Goal: Transaction & Acquisition: Purchase product/service

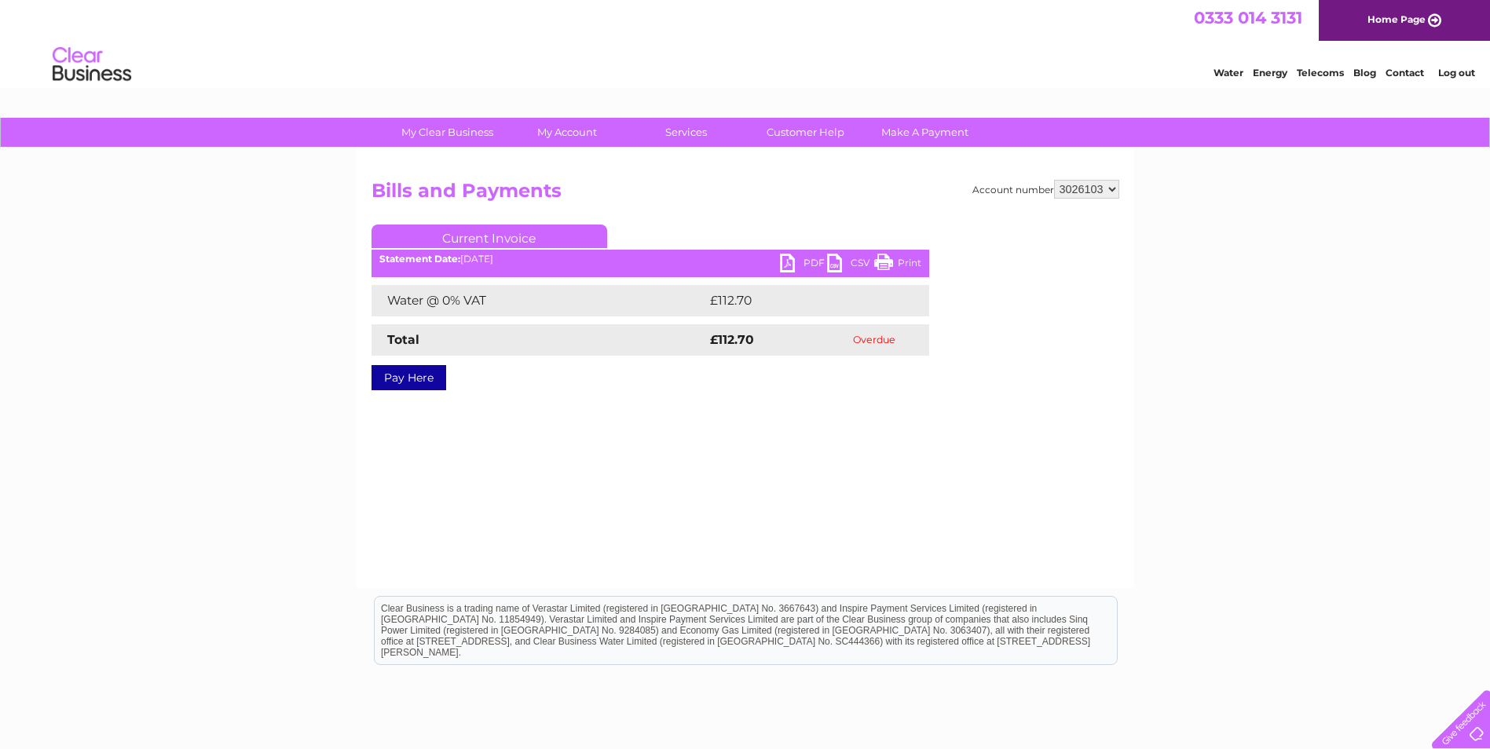
click at [409, 375] on link "Pay Here" at bounding box center [409, 377] width 75 height 25
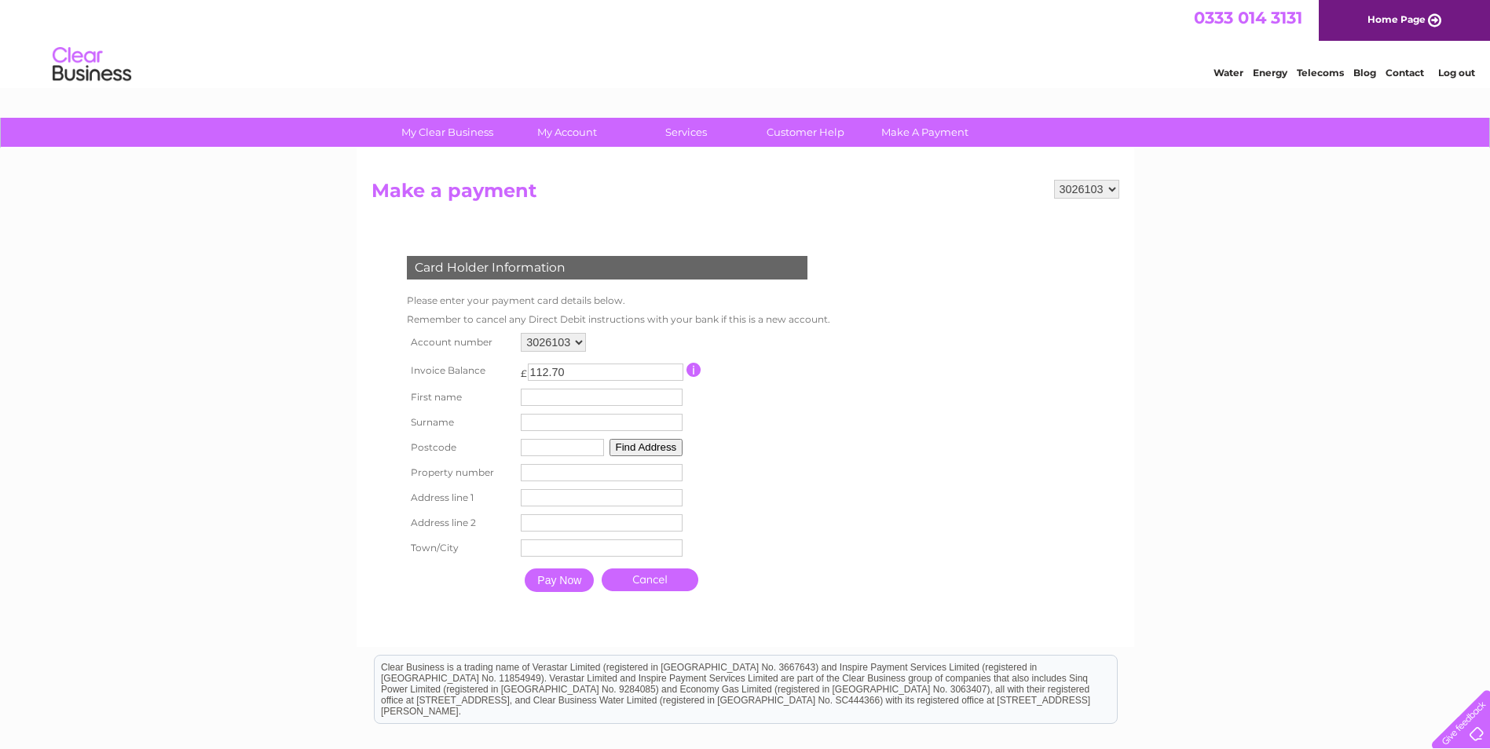
click at [551, 397] on input "text" at bounding box center [602, 397] width 162 height 17
type input "Kim"
type input "Kells"
type input "TF3 3BB"
type input "Unit G"
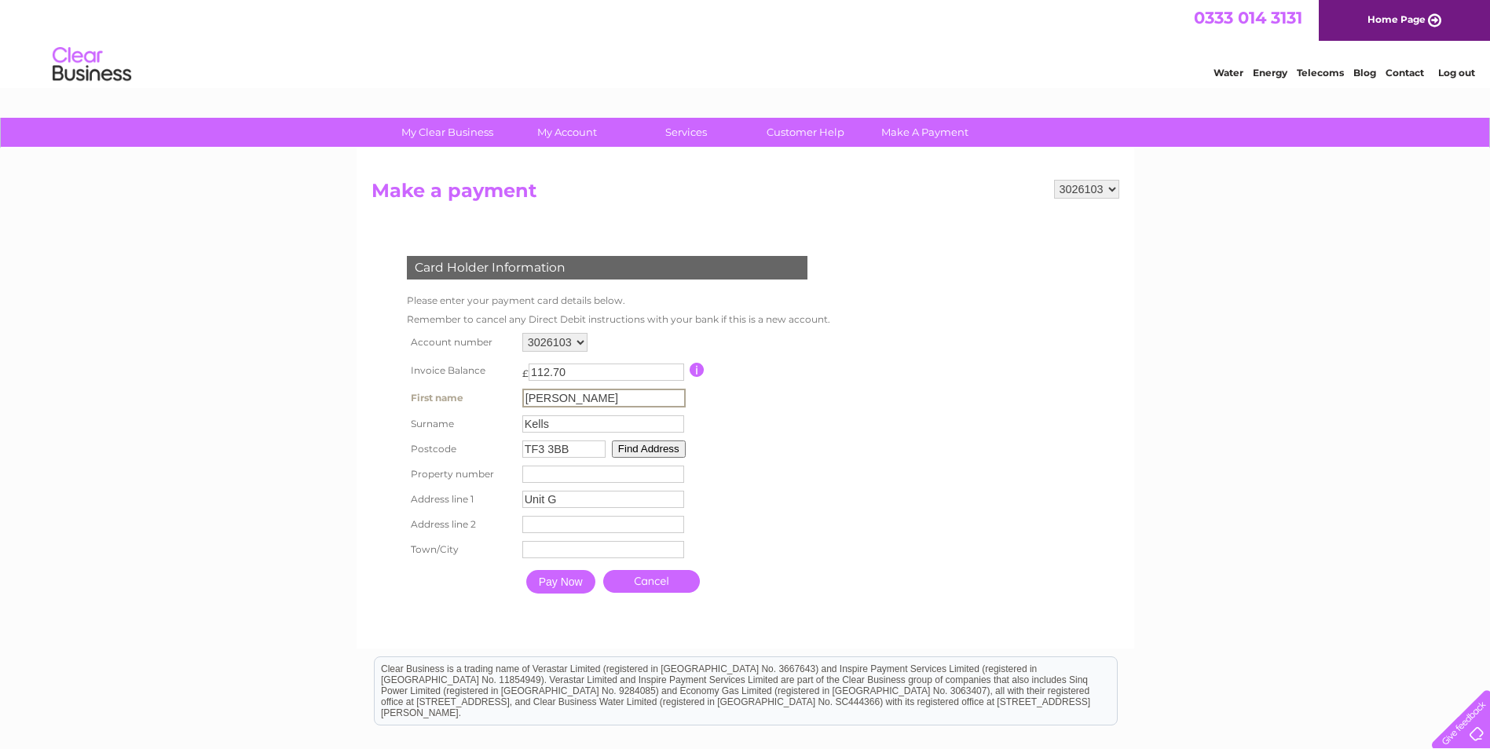
type input "Stafford Park 15"
type input "Telford"
click at [551, 577] on input "Pay Now" at bounding box center [559, 581] width 69 height 24
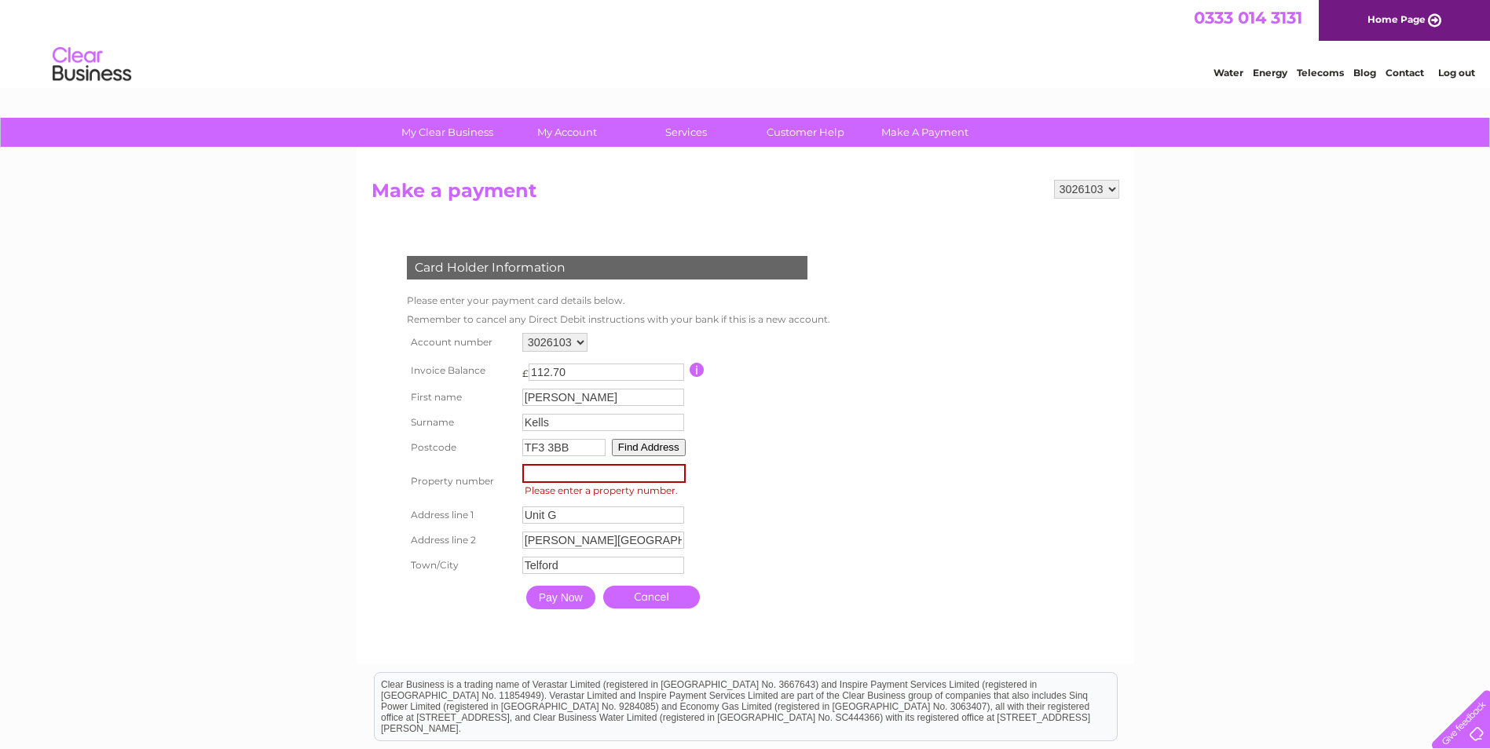
click at [544, 470] on input "number" at bounding box center [603, 473] width 163 height 19
click at [675, 476] on input "-1" at bounding box center [603, 473] width 163 height 19
type input "0"
click at [675, 470] on input "0" at bounding box center [603, 473] width 163 height 19
click at [953, 474] on form "3026103 Make a payment Card Holder Information Please enter your payment card d…" at bounding box center [746, 414] width 748 height 469
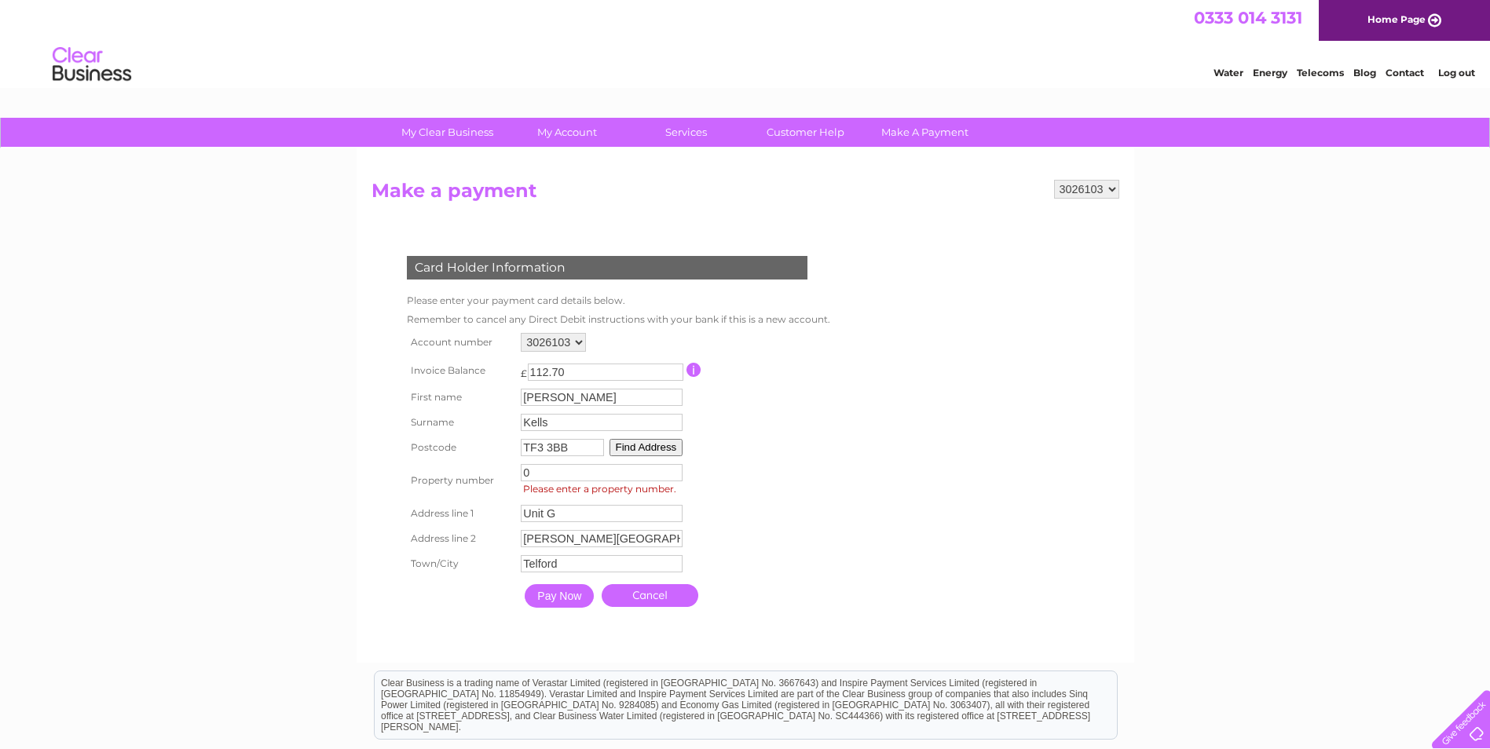
click at [557, 595] on input "Pay Now" at bounding box center [559, 596] width 69 height 24
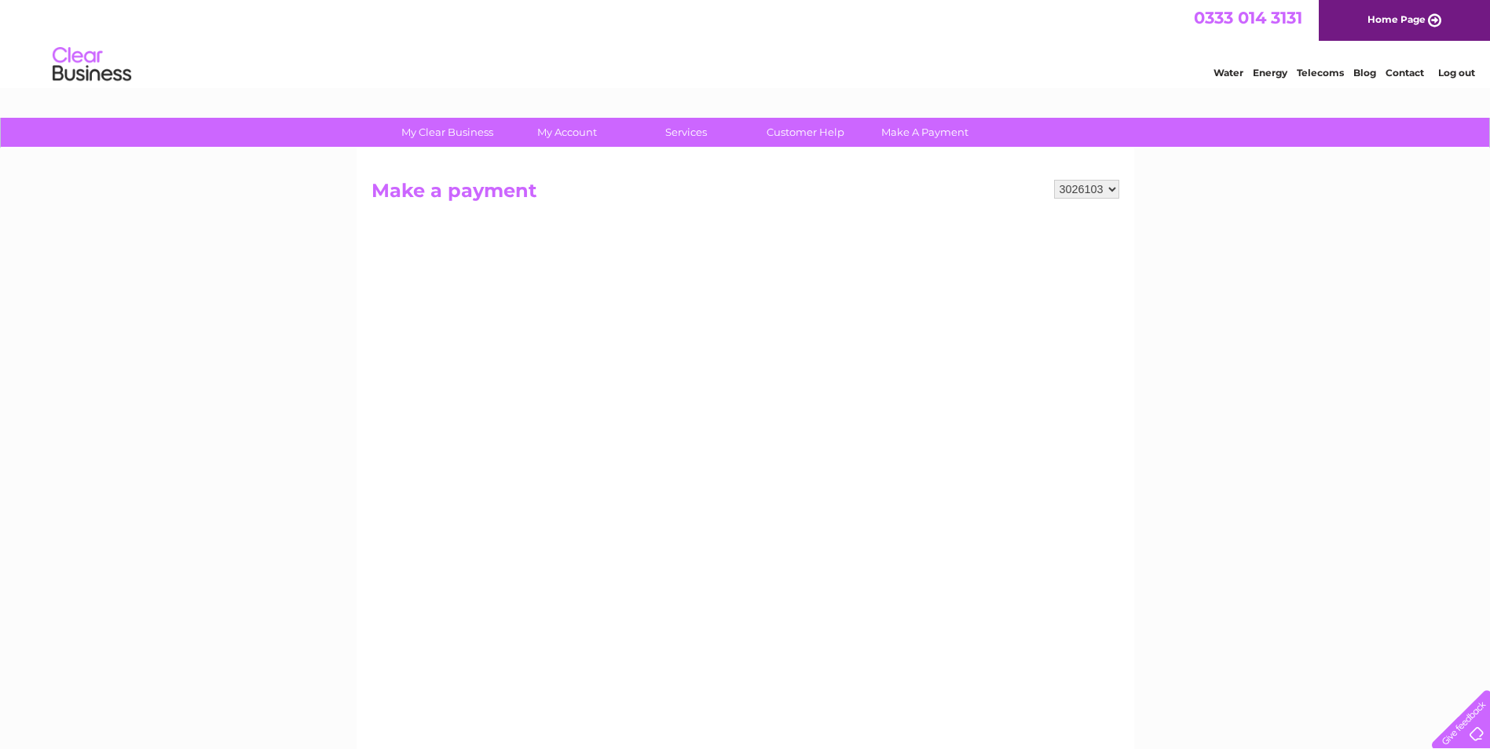
click at [1109, 189] on select "3026103" at bounding box center [1086, 189] width 65 height 19
click at [1302, 232] on div "My Clear Business Login Details My Details My Preferences Link Account My Accou…" at bounding box center [745, 668] width 1490 height 1100
click at [1250, 265] on div "My Clear Business Login Details My Details My Preferences Link Account My Accou…" at bounding box center [745, 668] width 1490 height 1100
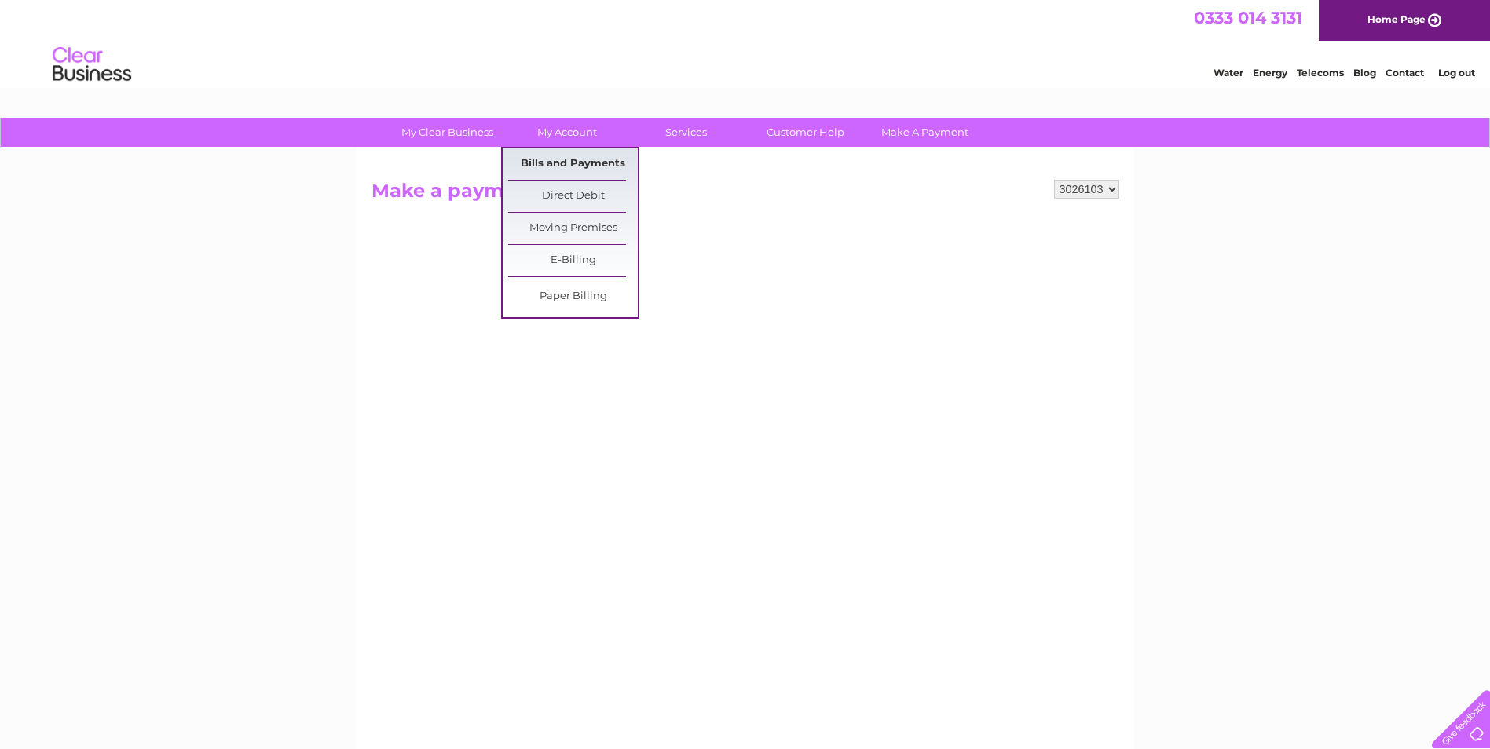
click at [568, 163] on link "Bills and Payments" at bounding box center [573, 163] width 130 height 31
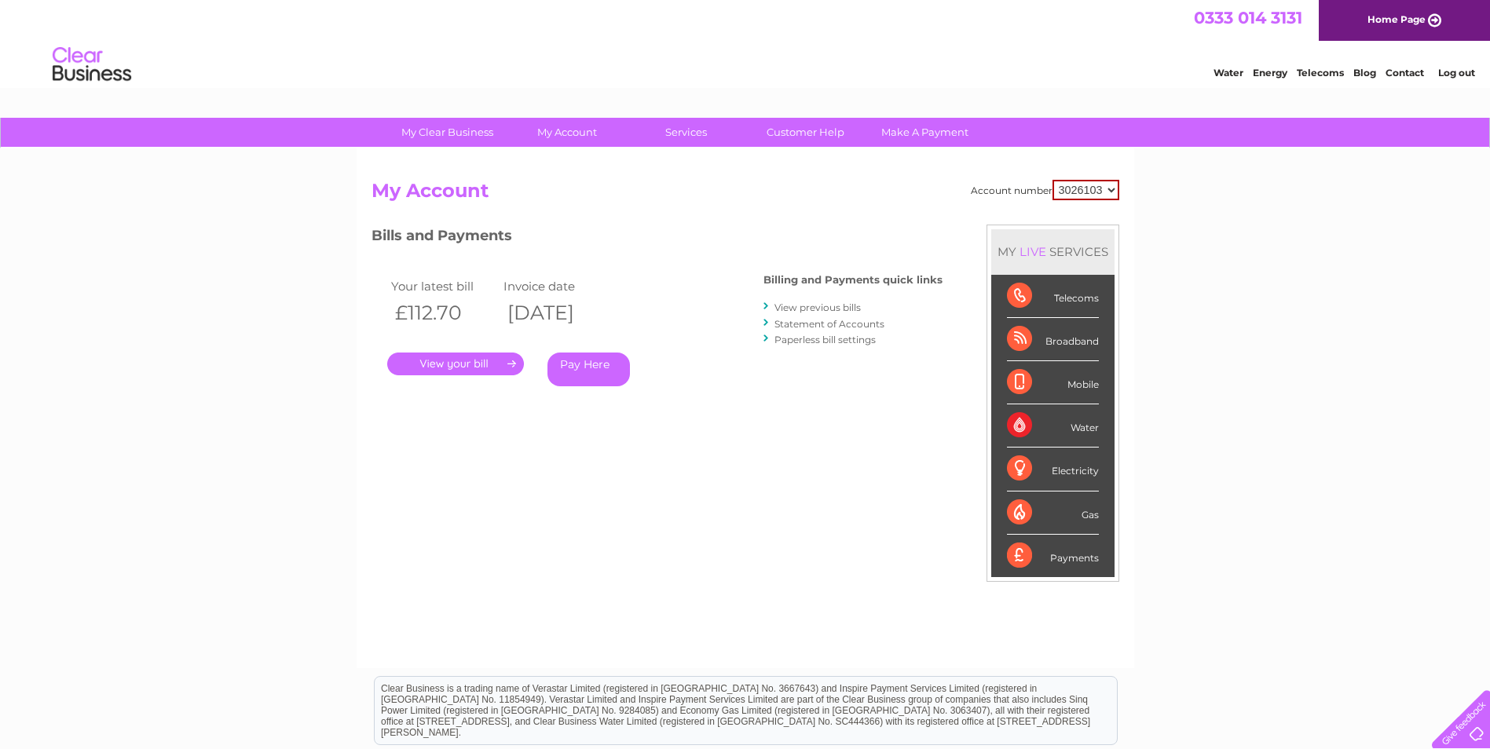
click at [591, 366] on link "Pay Here" at bounding box center [588, 370] width 82 height 34
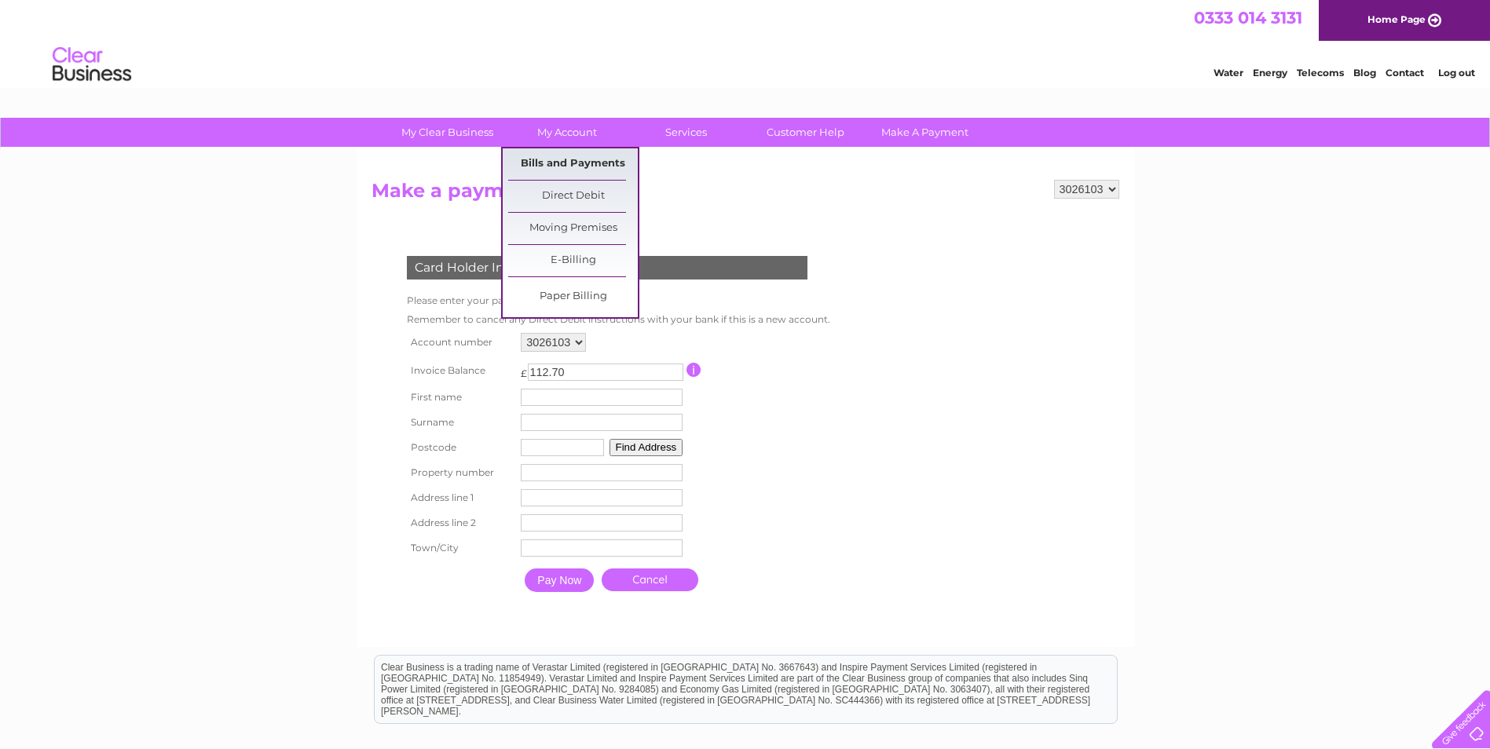
click at [562, 155] on link "Bills and Payments" at bounding box center [573, 163] width 130 height 31
